Goal: Find specific page/section: Find specific page/section

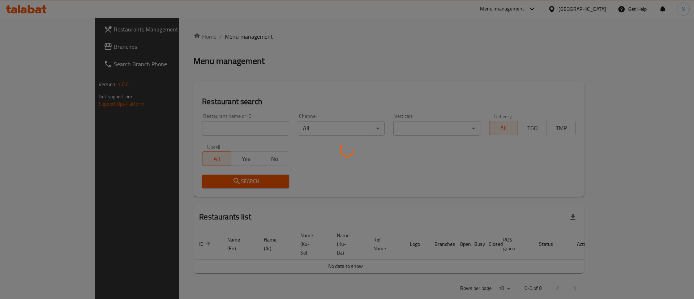
click at [194, 133] on div at bounding box center [347, 149] width 694 height 299
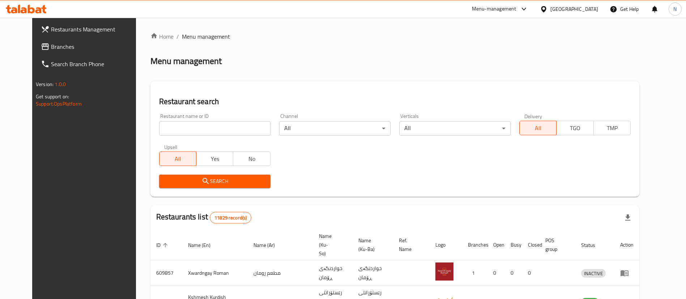
click at [187, 124] on div at bounding box center [343, 149] width 686 height 299
click at [187, 124] on input "search" at bounding box center [214, 128] width 111 height 14
type input "chili"
click button "Search" at bounding box center [214, 181] width 111 height 13
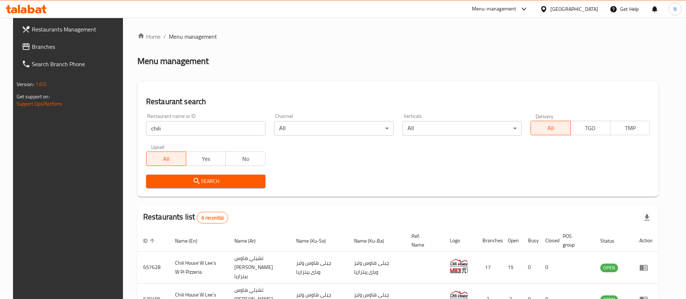
click at [449, 177] on div "Search" at bounding box center [398, 181] width 513 height 22
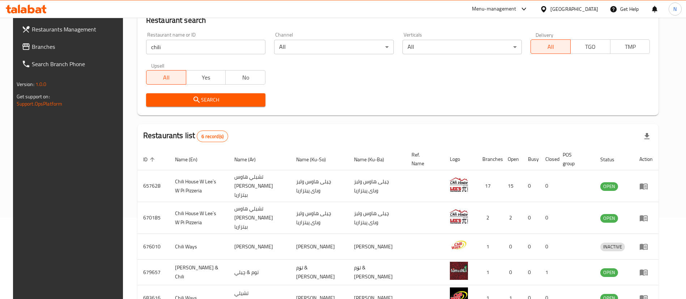
scroll to position [84, 0]
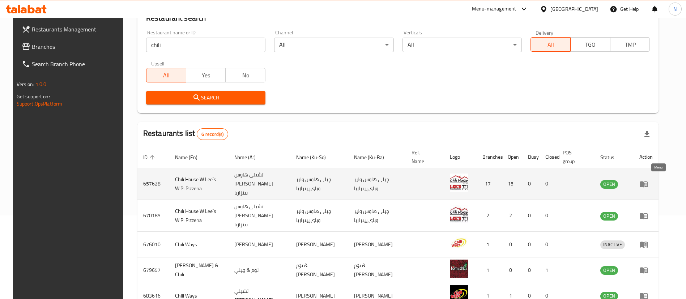
click at [648, 183] on icon "enhanced table" at bounding box center [644, 184] width 8 height 6
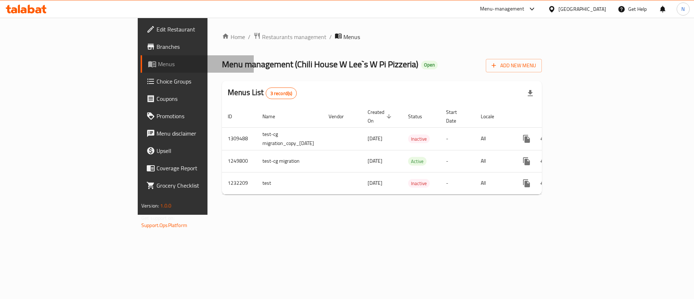
click at [141, 56] on link "Menus" at bounding box center [197, 63] width 113 height 17
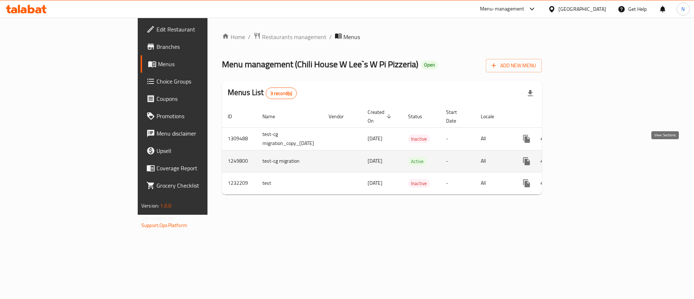
click at [588, 153] on link "enhanced table" at bounding box center [578, 161] width 17 height 17
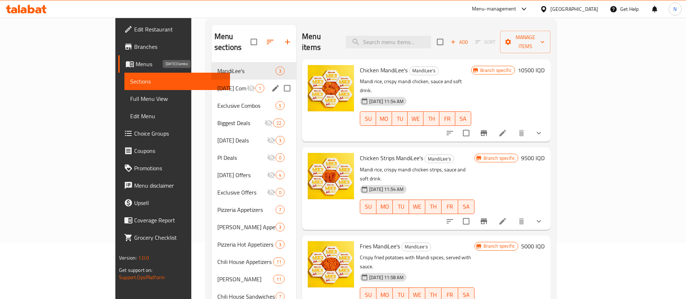
scroll to position [55, 0]
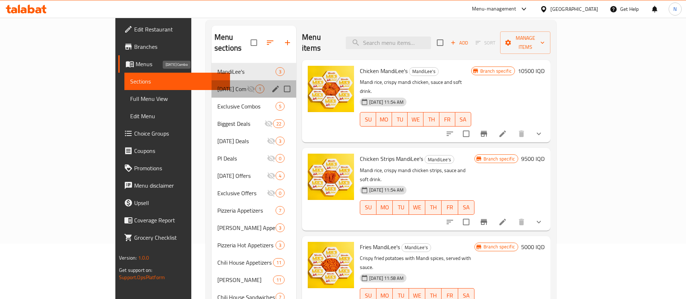
click at [217, 85] on span "[DATE] Combo" at bounding box center [231, 89] width 29 height 9
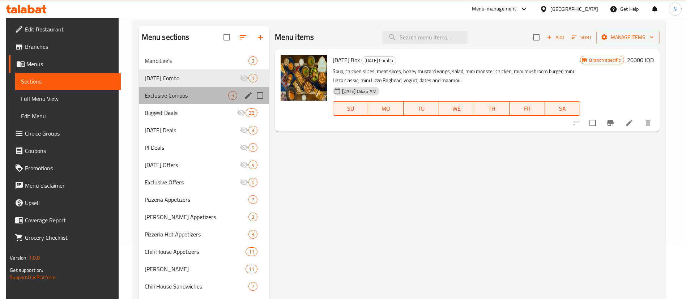
click at [174, 89] on div "Exclusive Combos 5" at bounding box center [204, 95] width 130 height 17
